Goal: Task Accomplishment & Management: Complete application form

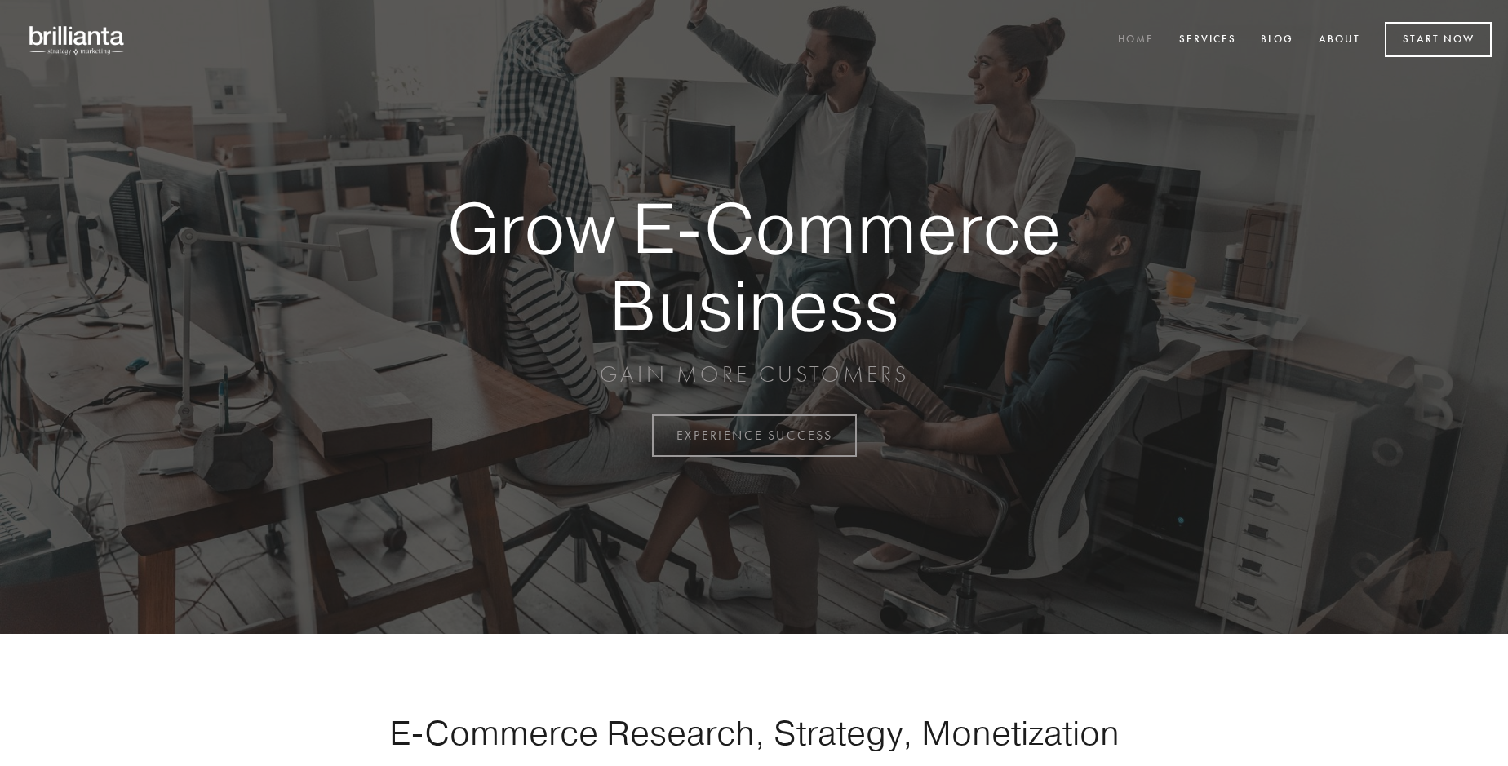
scroll to position [4278, 0]
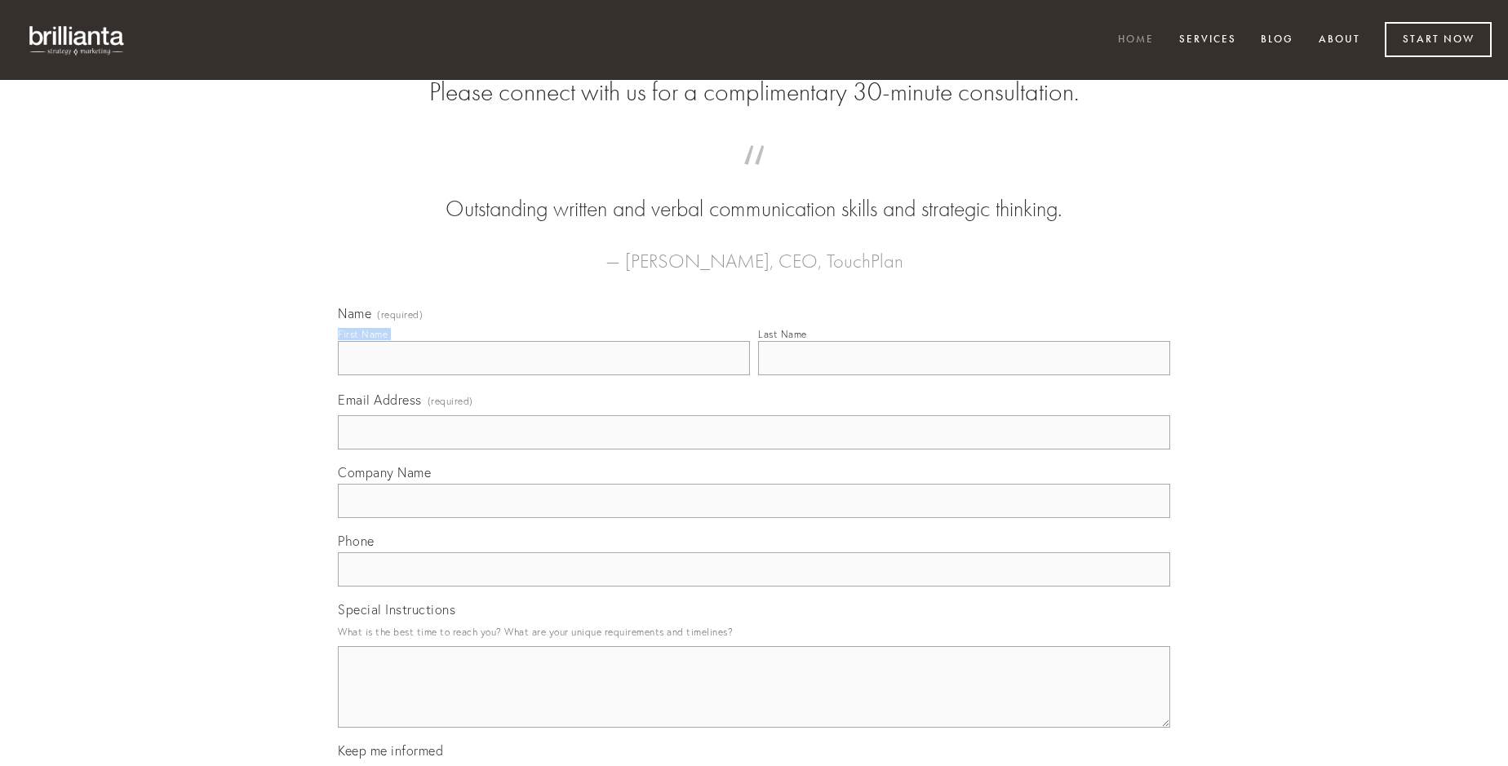
type input "[PERSON_NAME]"
click at [964, 375] on input "Last Name" at bounding box center [964, 358] width 412 height 34
type input "[PERSON_NAME]"
click at [754, 450] on input "Email Address (required)" at bounding box center [754, 432] width 832 height 34
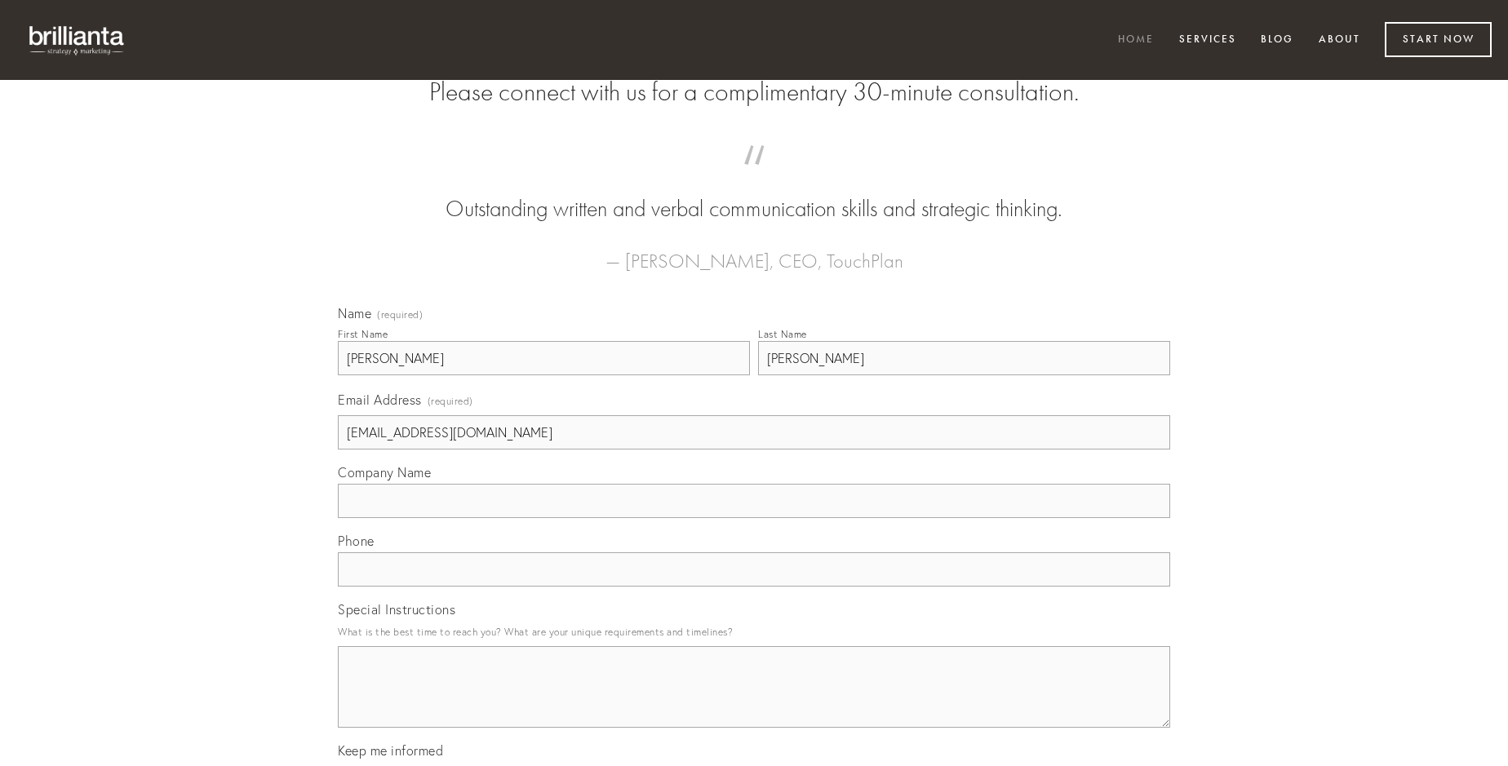
type input "[EMAIL_ADDRESS][DOMAIN_NAME]"
click at [754, 518] on input "Company Name" at bounding box center [754, 501] width 832 height 34
type input "amplexus"
click at [754, 587] on input "text" at bounding box center [754, 570] width 832 height 34
click at [754, 702] on textarea "Special Instructions" at bounding box center [754, 687] width 832 height 82
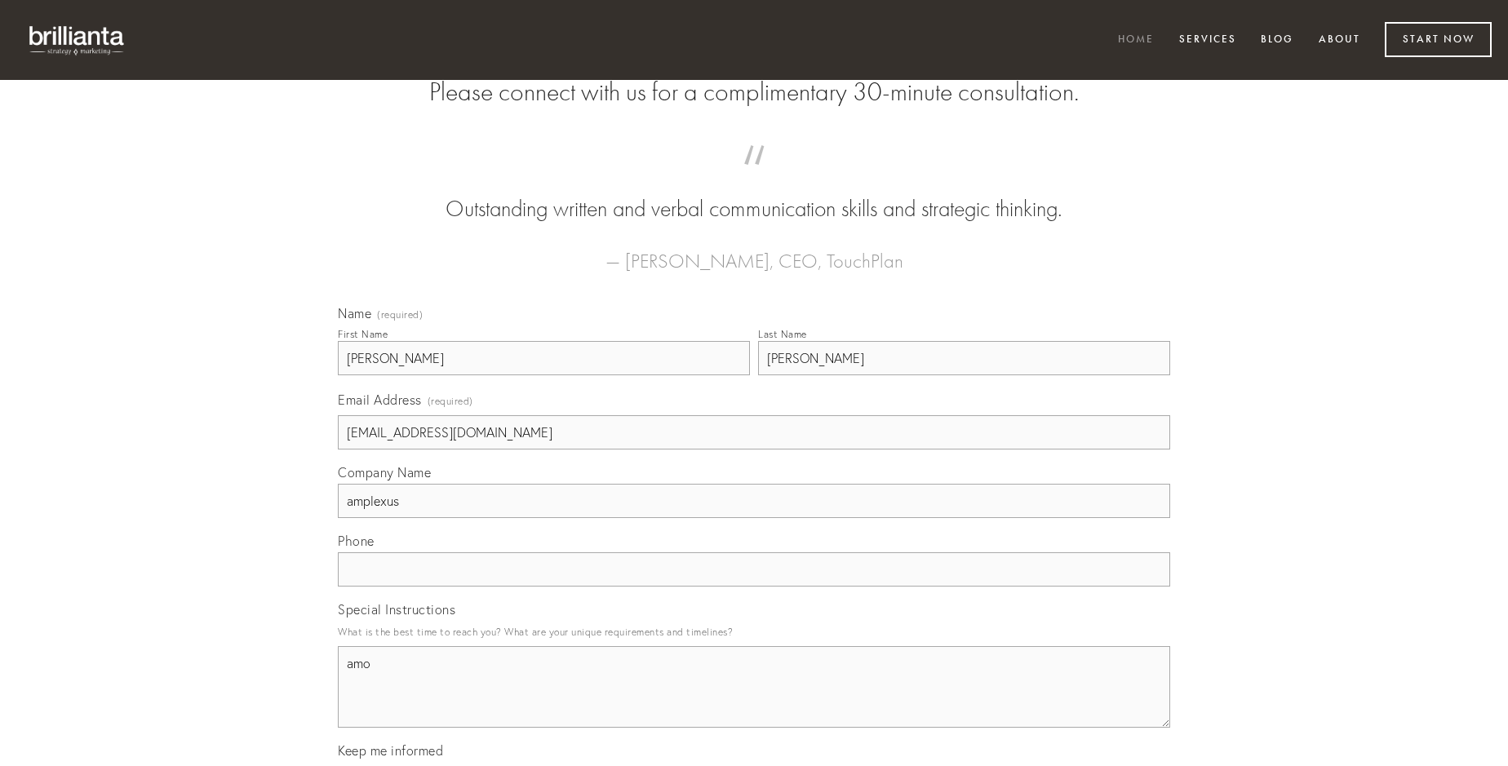
type textarea "amo"
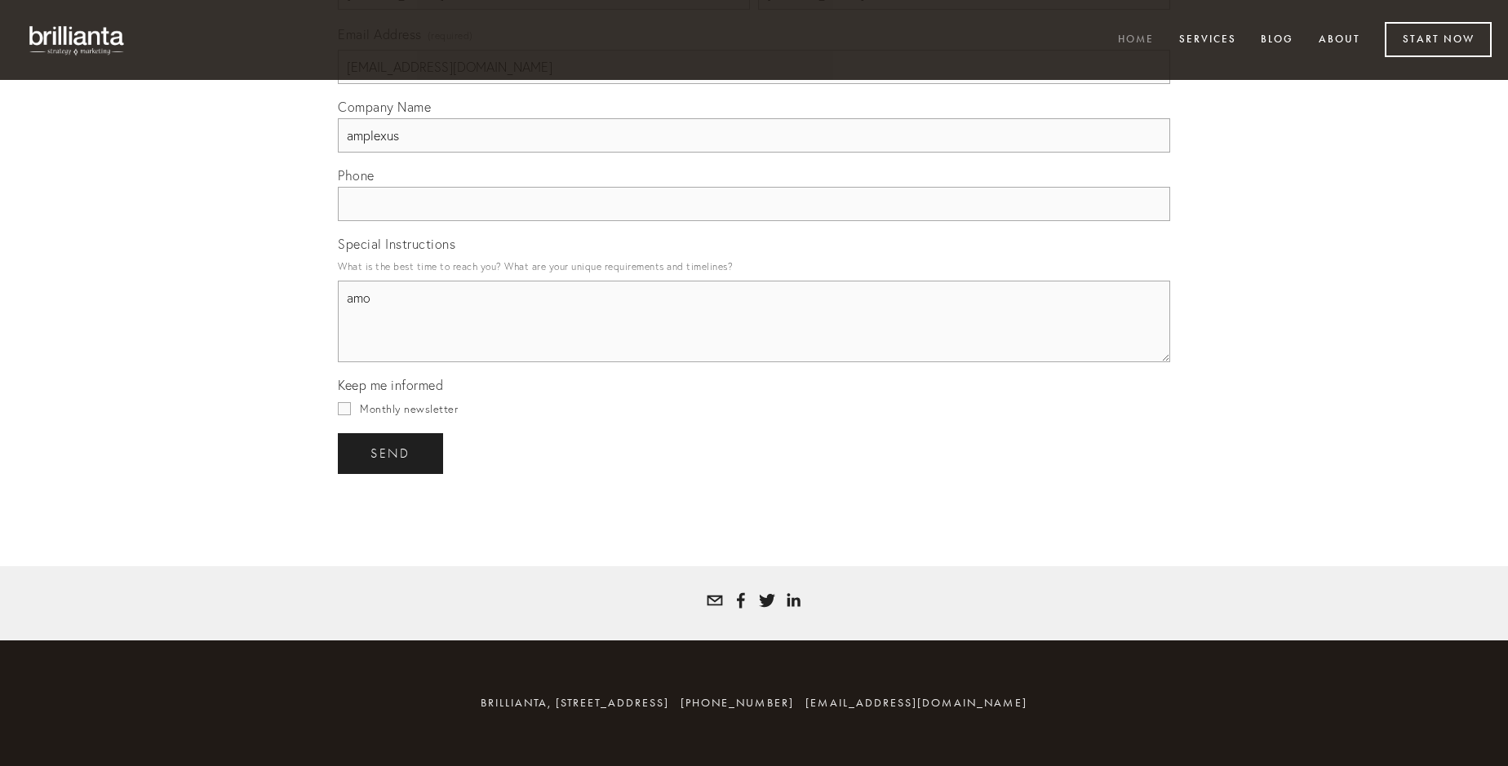
click at [392, 453] on span "send" at bounding box center [391, 453] width 40 height 15
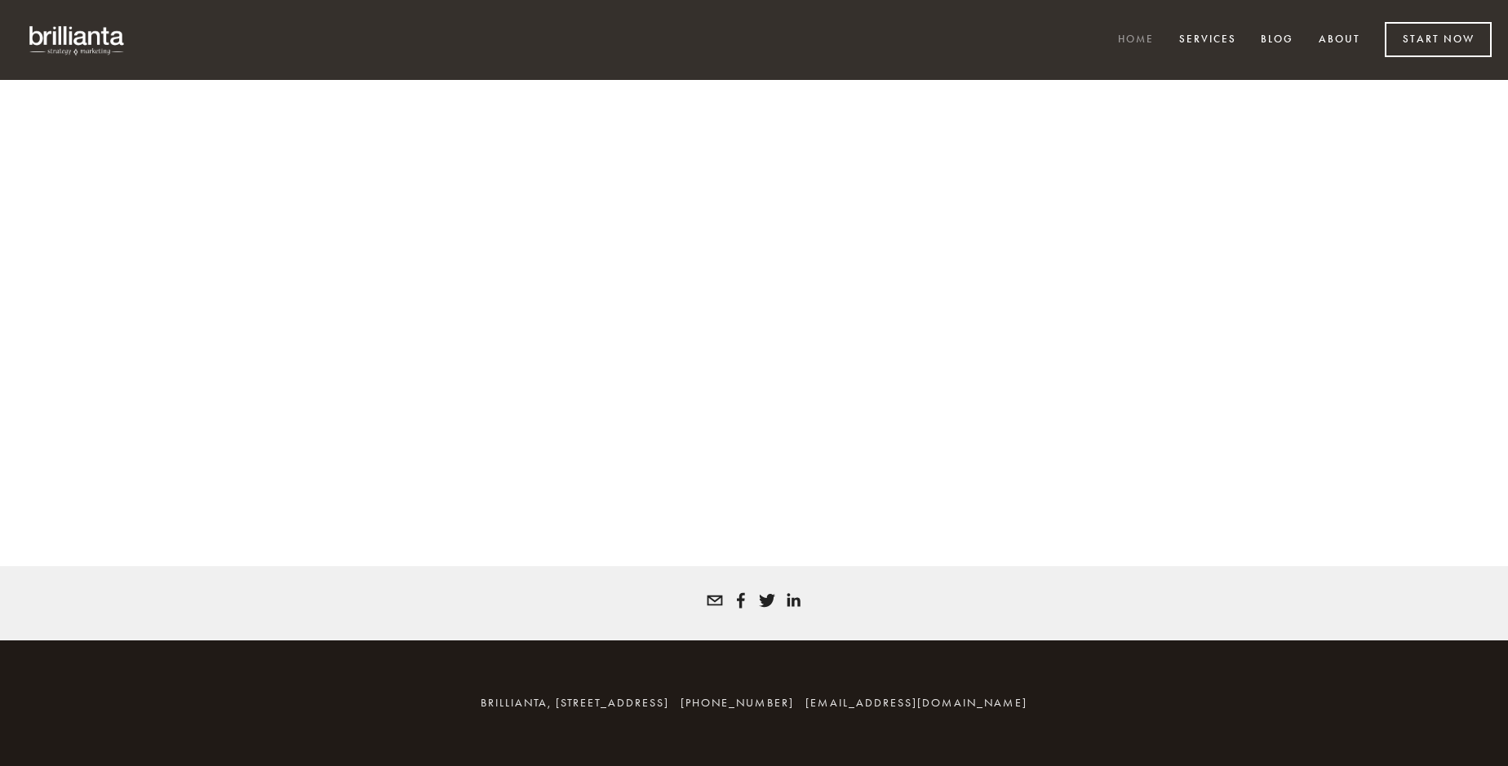
scroll to position [4256, 0]
